Goal: Information Seeking & Learning: Learn about a topic

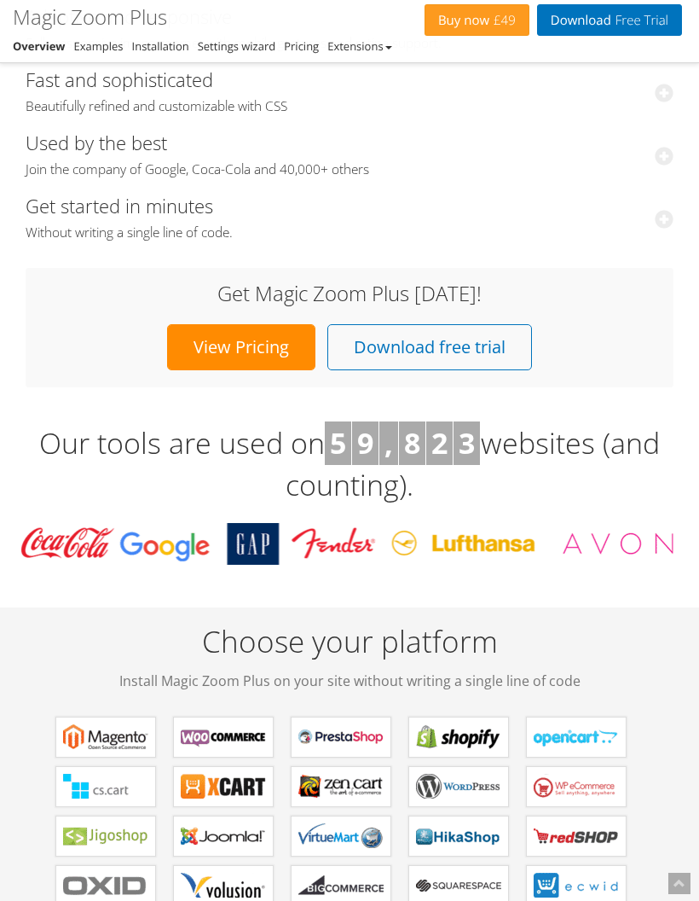
scroll to position [692, 0]
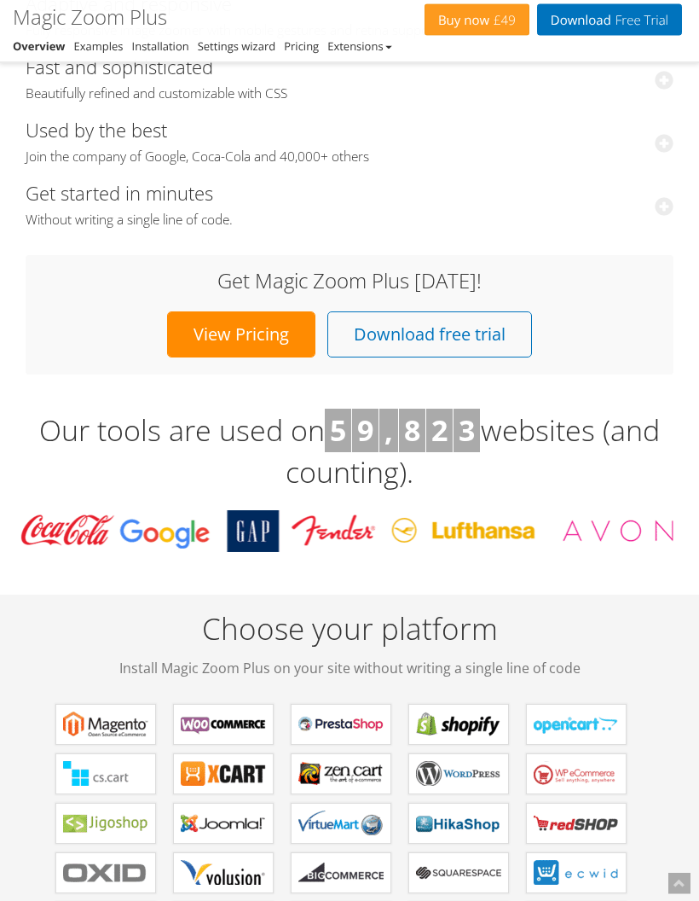
click at [652, 446] on h3 "Our tools are used on 5 9 , 8 2 3 websites (and counting)." at bounding box center [350, 451] width 674 height 84
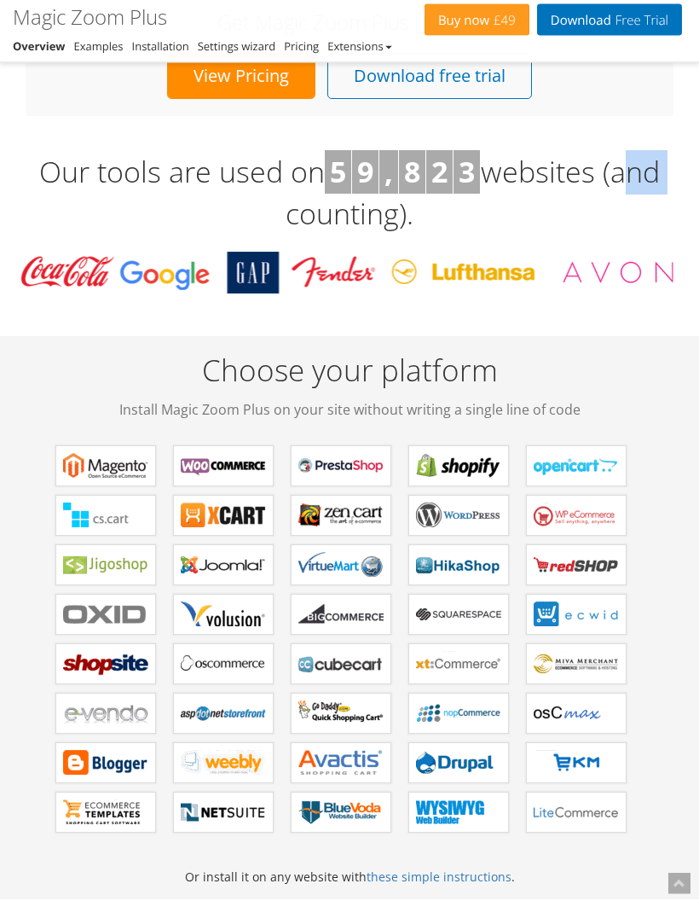
scroll to position [951, 0]
click at [584, 594] on link "Magic Zoom Plus for ECWID" at bounding box center [576, 614] width 101 height 41
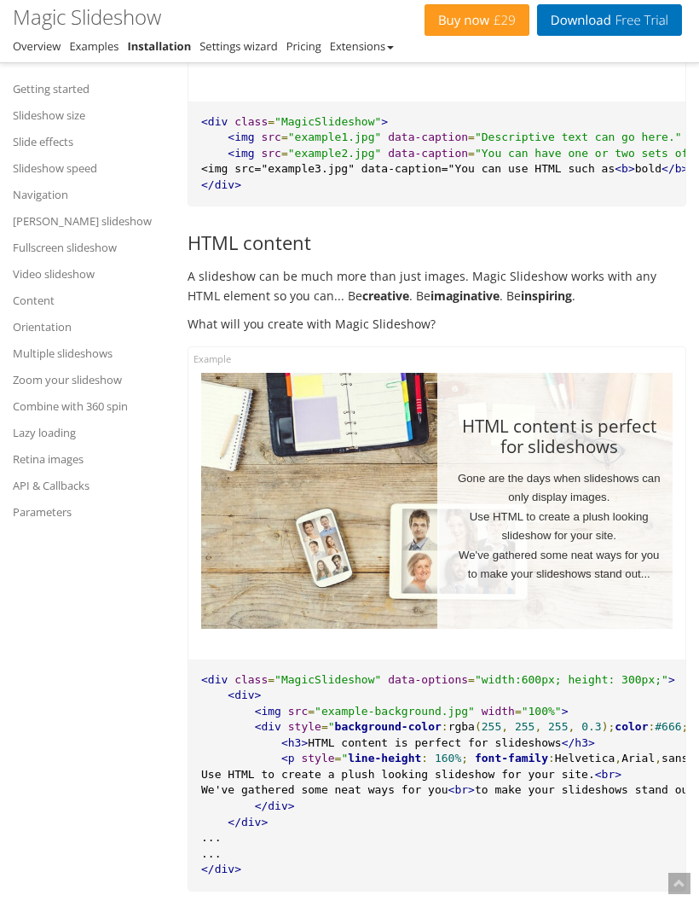
click at [671, 659] on pre "<div class = "MagicSlideshow" data-options = "width:600px; height: 300px;" > <d…" at bounding box center [436, 774] width 497 height 231
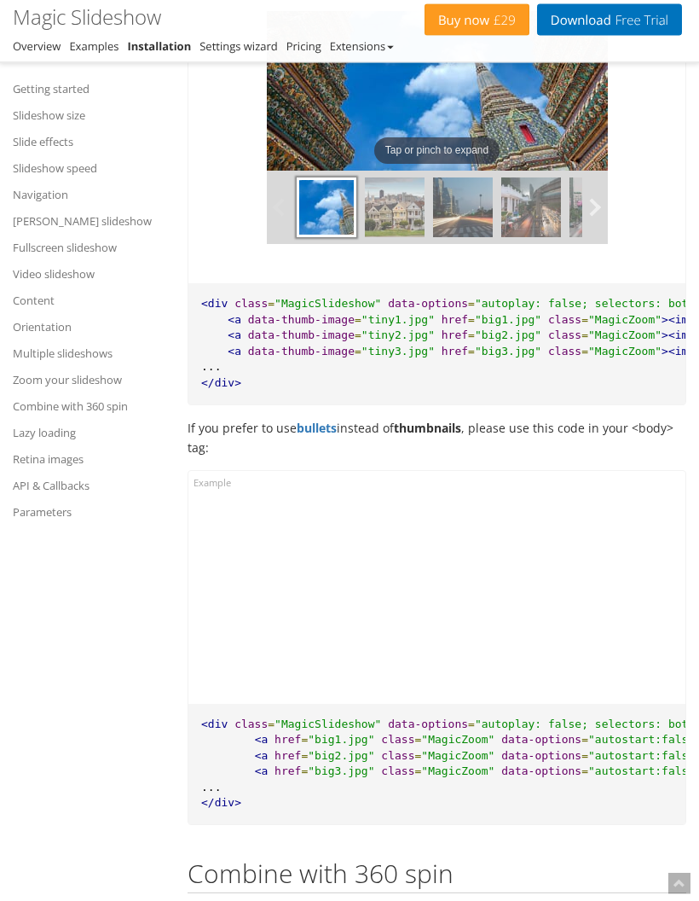
scroll to position [20625, 0]
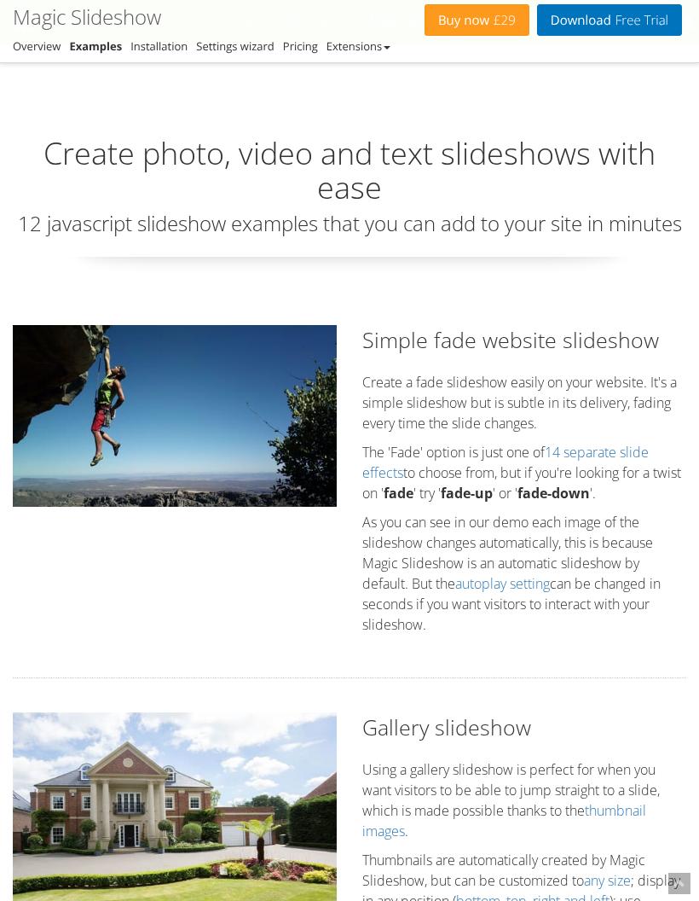
scroll to position [4551, 0]
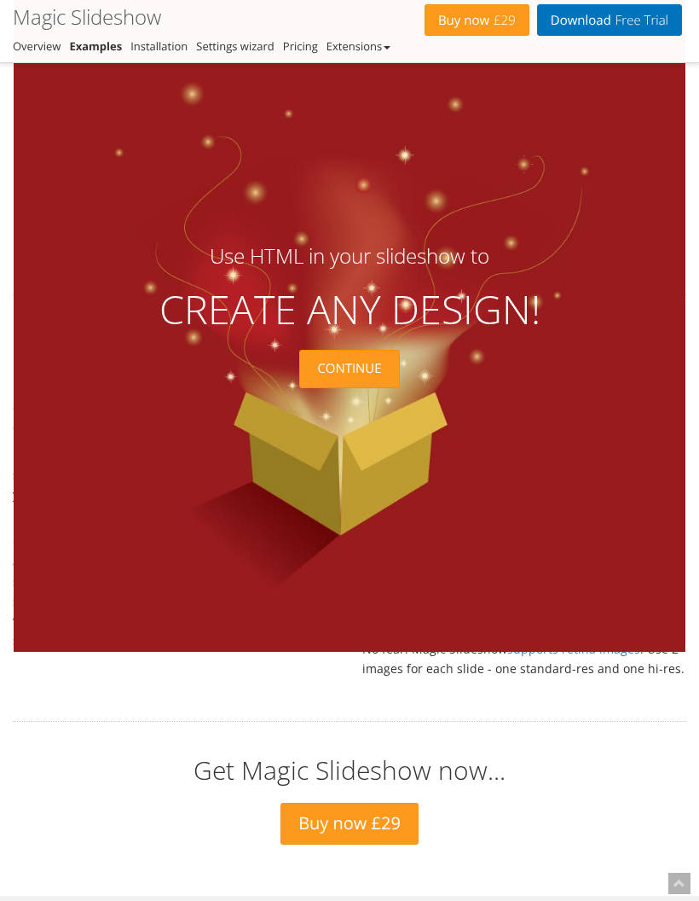
click at [374, 388] on div "Continue" at bounding box center [349, 369] width 100 height 38
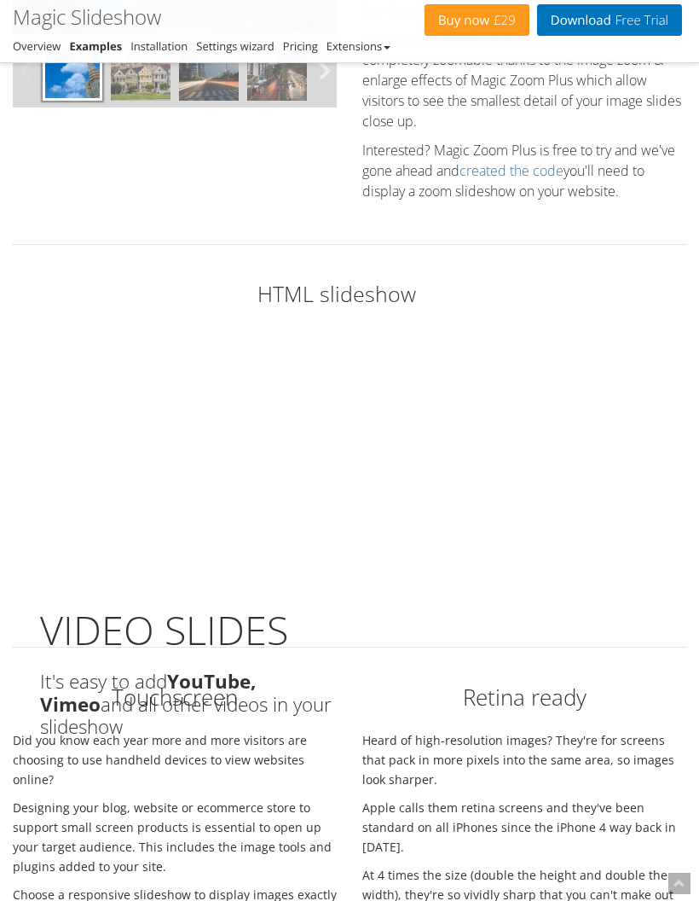
scroll to position [4197, 0]
